Goal: Information Seeking & Learning: Check status

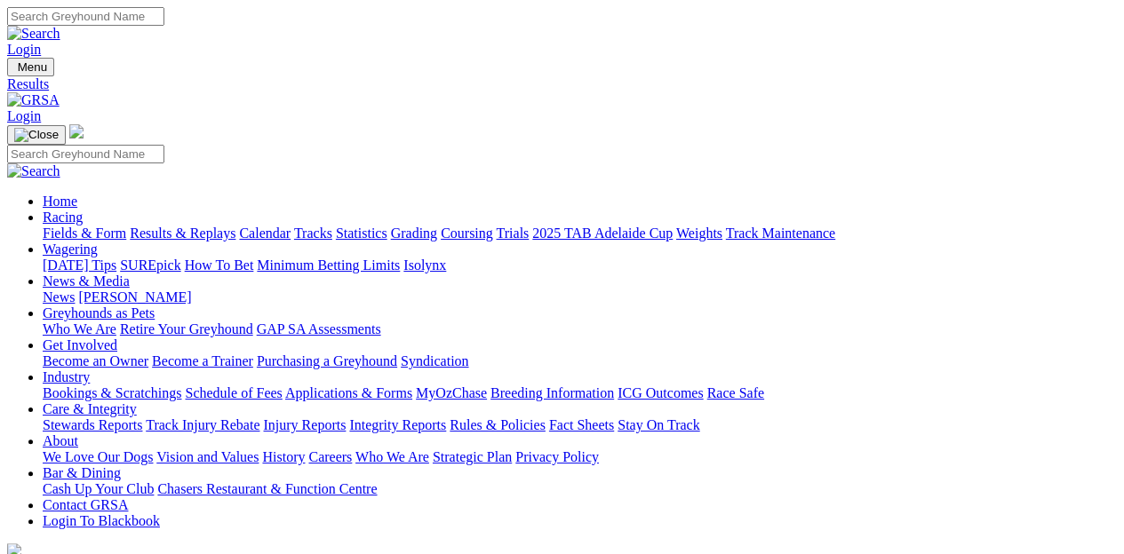
type input "[DATE]"
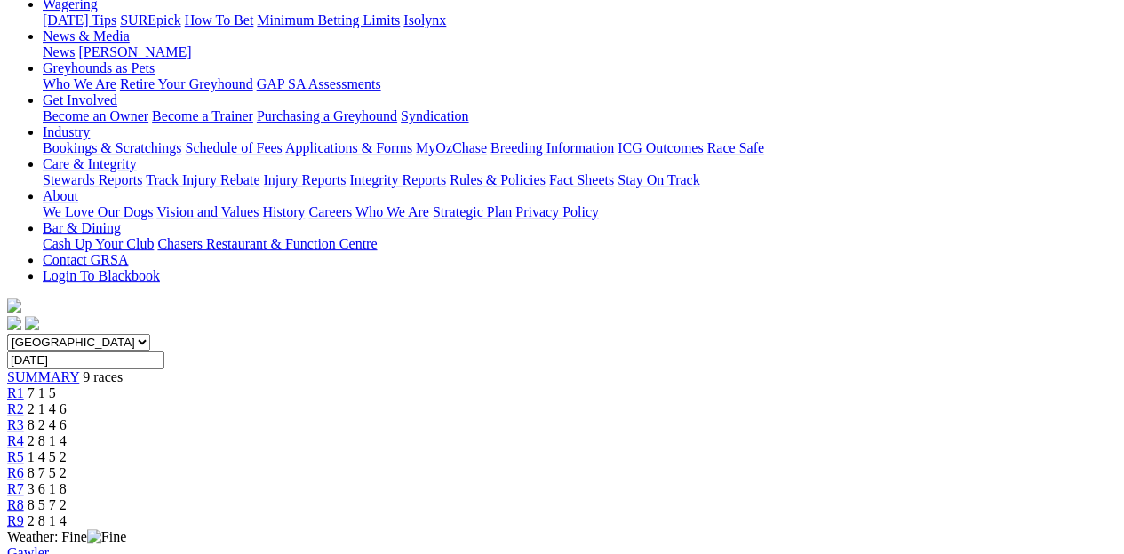
scroll to position [190, 0]
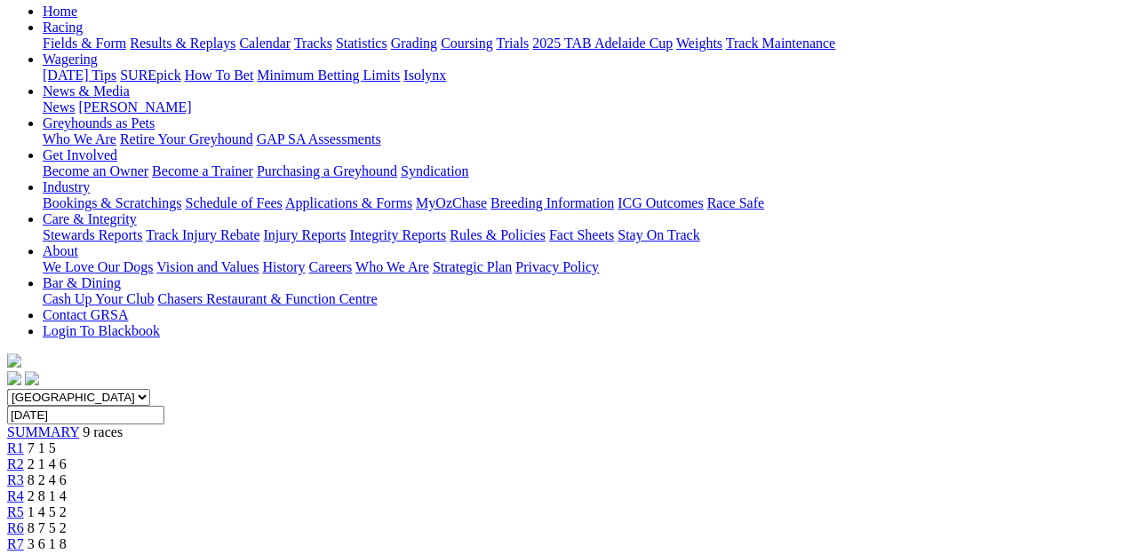
click at [143, 425] on div "SUMMARY 9 races" at bounding box center [562, 433] width 1110 height 16
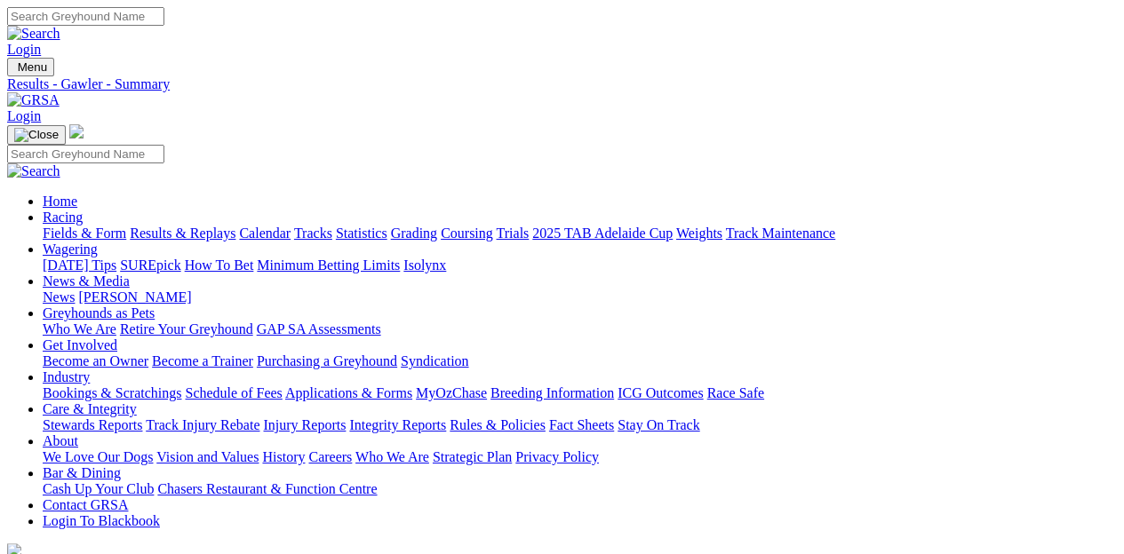
type input "[DATE]"
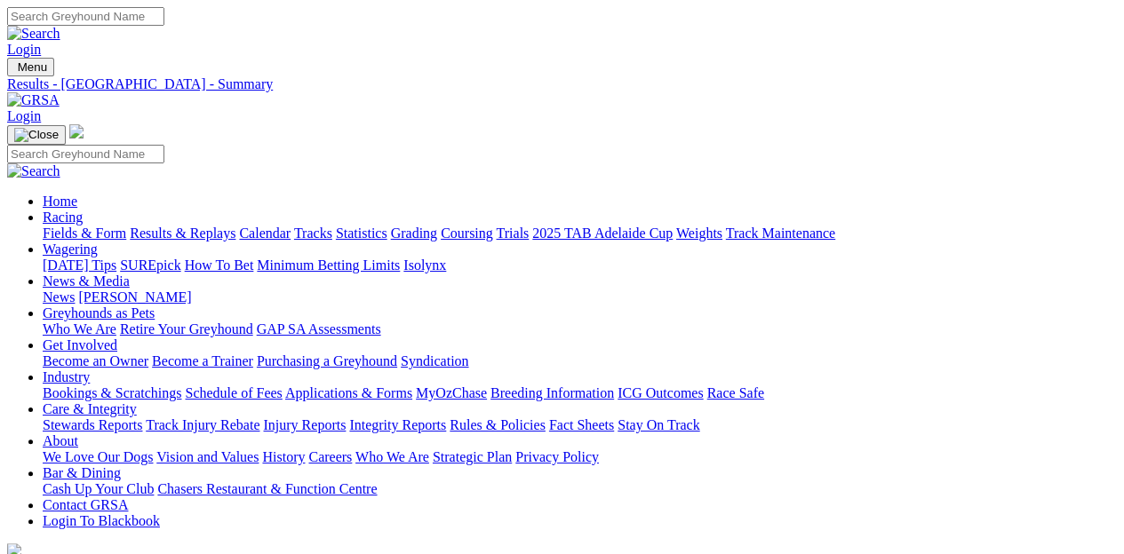
type input "[DATE]"
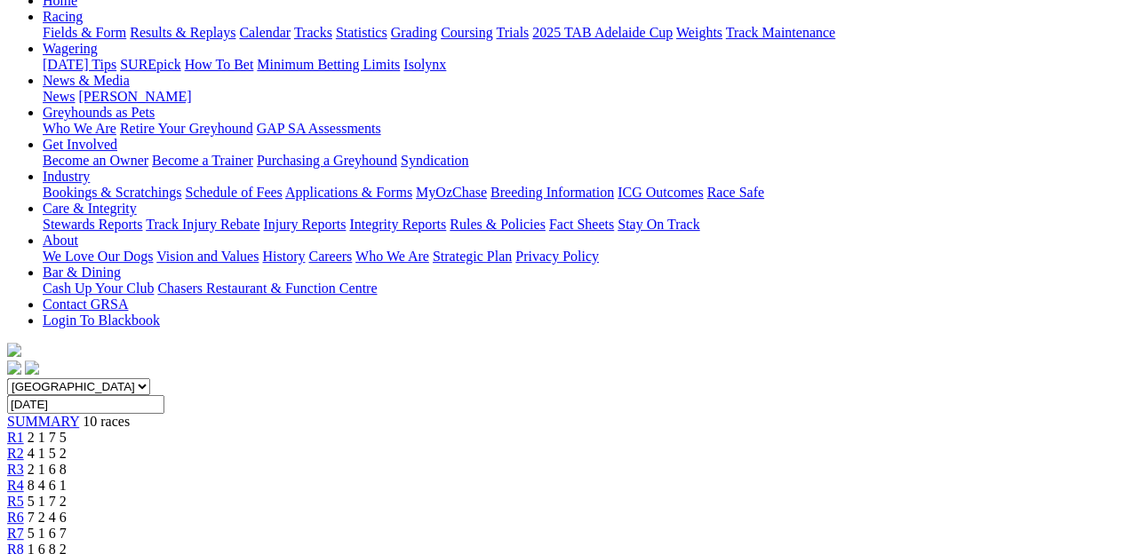
scroll to position [266, 0]
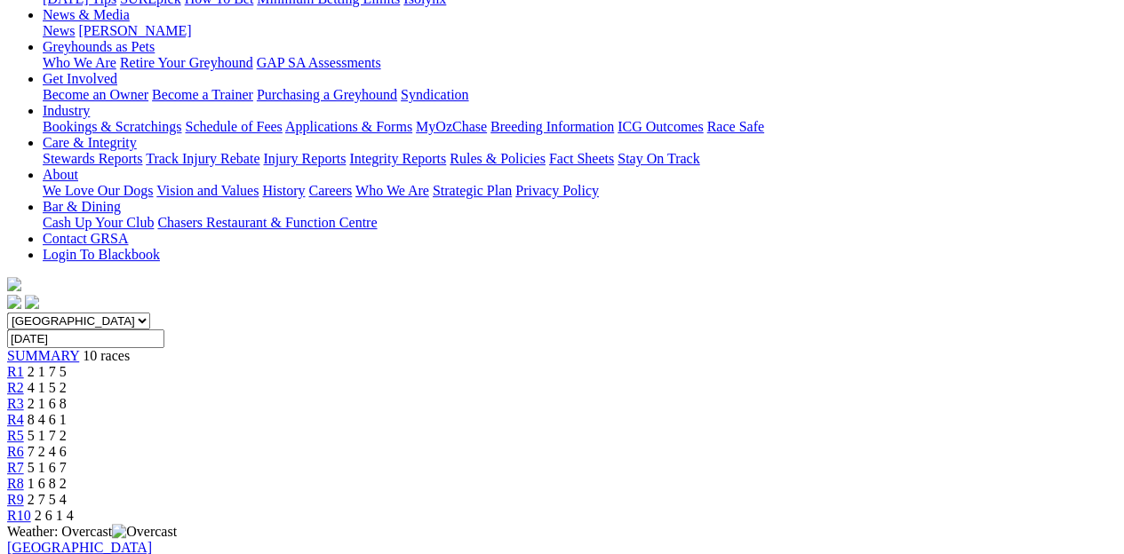
click at [79, 348] on span "SUMMARY" at bounding box center [43, 355] width 72 height 15
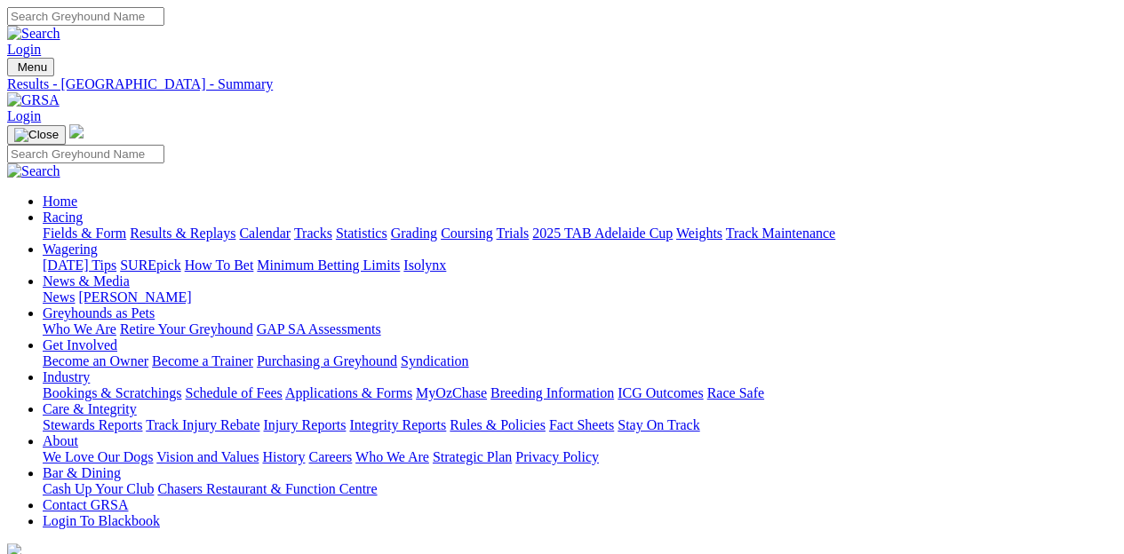
type input "[DATE]"
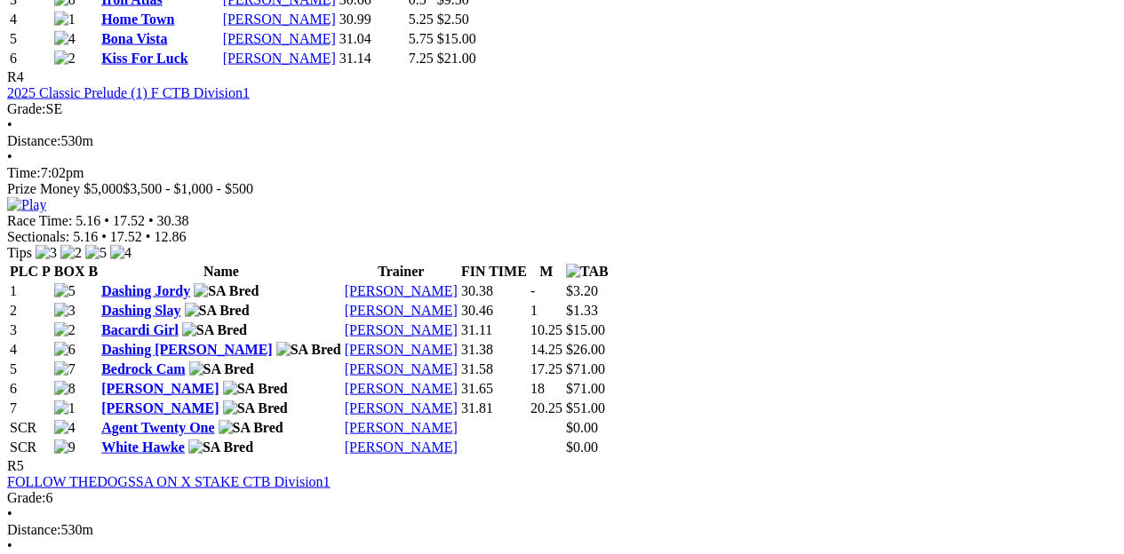
scroll to position [1777, 0]
